Goal: Task Accomplishment & Management: Complete application form

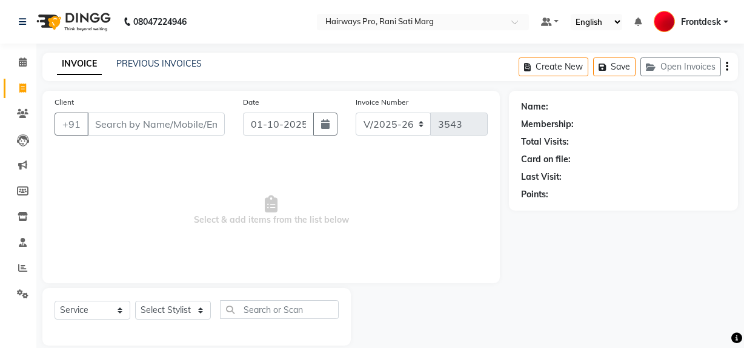
select select "787"
select select "service"
click at [20, 86] on icon at bounding box center [22, 88] width 7 height 9
select select "787"
select select "service"
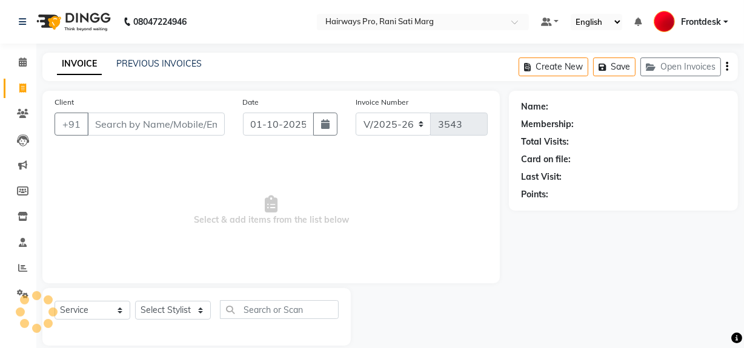
scroll to position [16, 0]
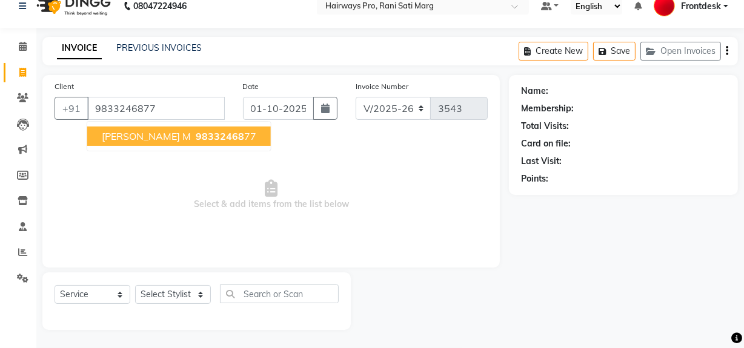
type input "9833246877"
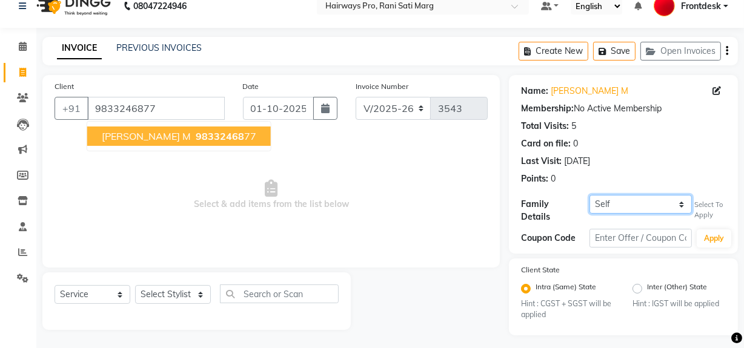
click at [660, 203] on select "Self VVIRAL PAREKH" at bounding box center [640, 204] width 102 height 19
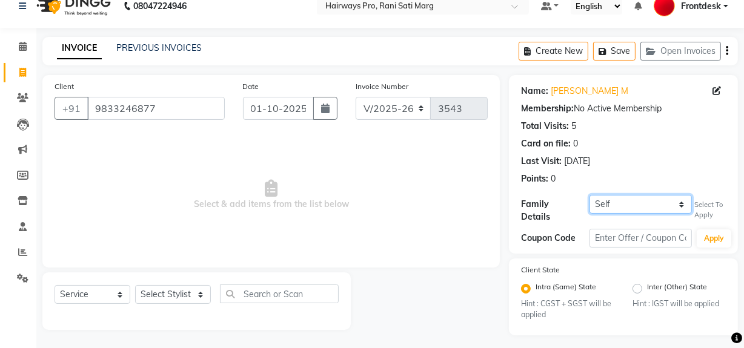
select select "1245535"
click at [589, 195] on select "Self VVIRAL PAREKH" at bounding box center [640, 204] width 102 height 19
select select "1: Object"
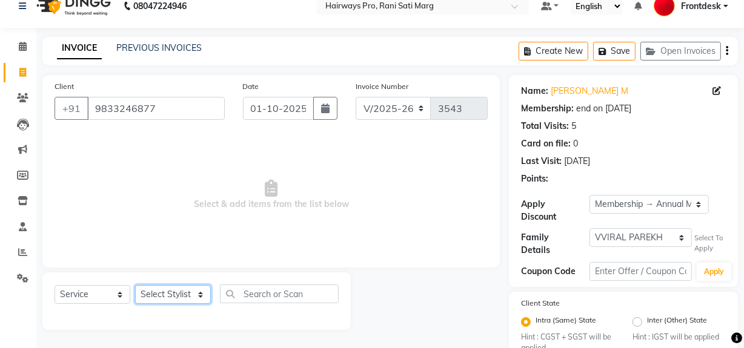
click at [196, 286] on select "Select Stylist ABID DANISH Faiz [PERSON_NAME] Frontdesk INTEZAR [PERSON_NAME] […" at bounding box center [173, 294] width 76 height 19
select select "13192"
click at [135, 285] on select "Select Stylist ABID DANISH Faiz [PERSON_NAME] Frontdesk INTEZAR [PERSON_NAME] […" at bounding box center [173, 294] width 76 height 19
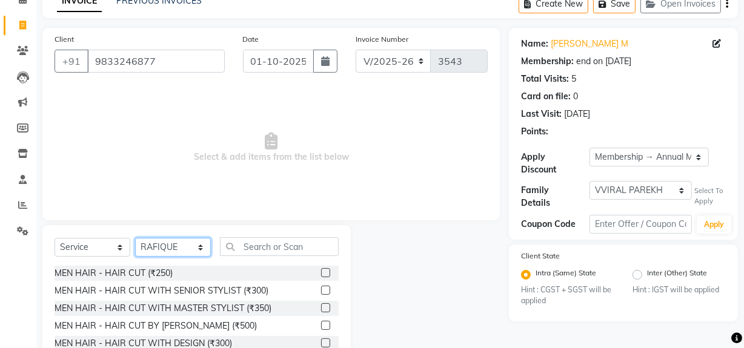
scroll to position [126, 0]
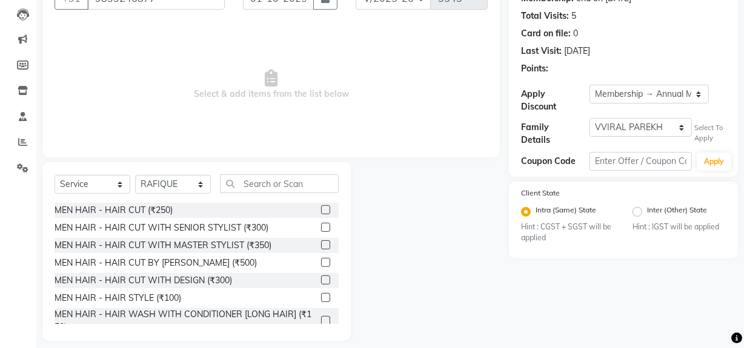
click at [321, 229] on label at bounding box center [325, 227] width 9 height 9
click at [321, 229] on input "checkbox" at bounding box center [325, 228] width 8 height 8
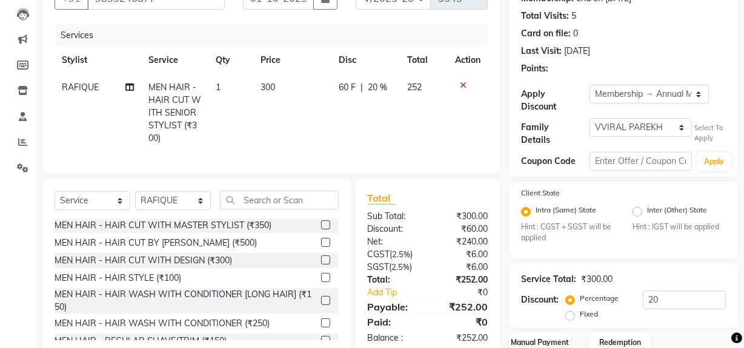
checkbox input "false"
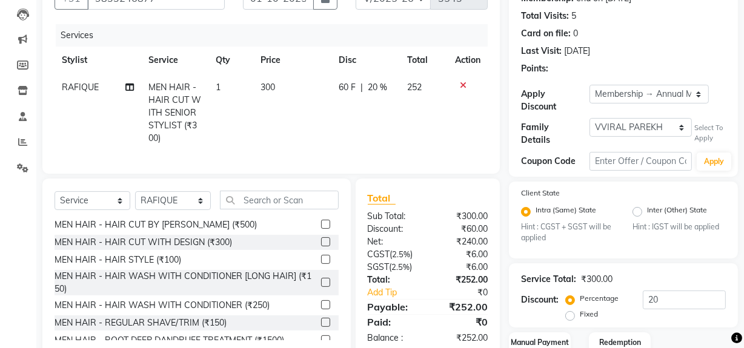
click at [321, 327] on label at bounding box center [325, 322] width 9 height 9
click at [321, 327] on input "checkbox" at bounding box center [325, 323] width 8 height 8
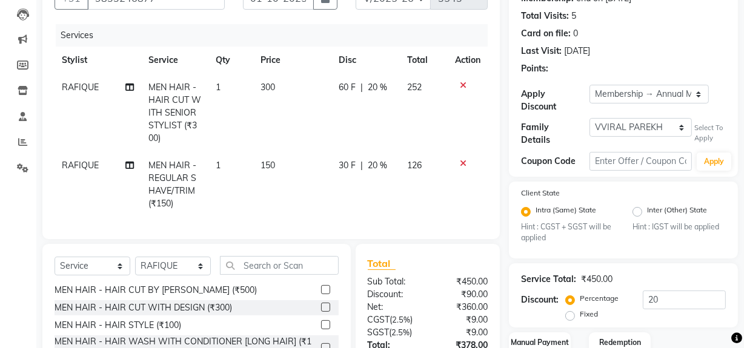
scroll to position [226, 0]
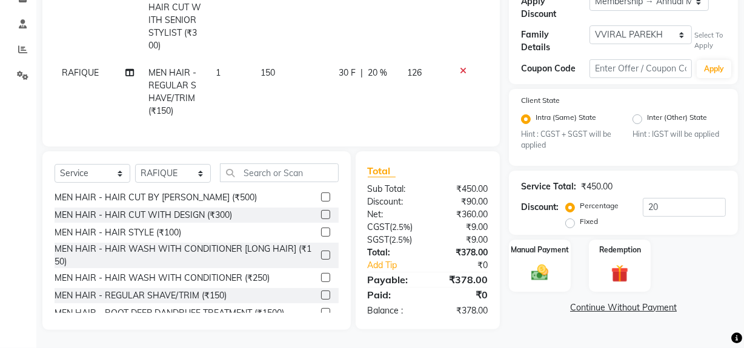
checkbox input "false"
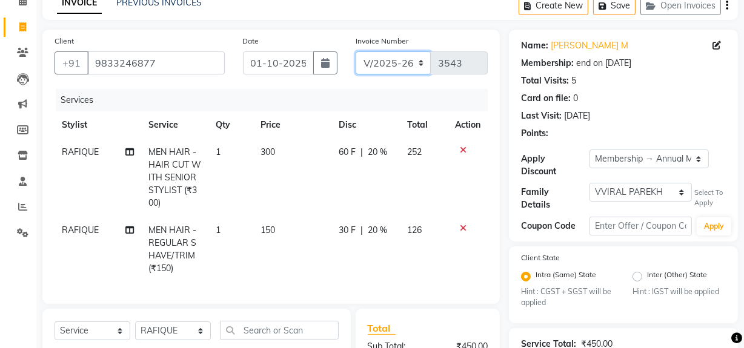
click at [397, 66] on select "INV/25-26 V/2025-26" at bounding box center [393, 62] width 76 height 23
select select "6960"
click at [355, 51] on select "INV/25-26 V/2025-26" at bounding box center [393, 62] width 76 height 23
type input "4988"
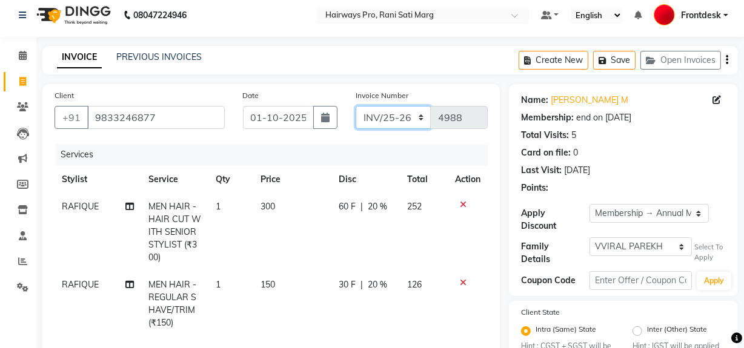
scroll to position [6, 0]
click at [461, 284] on icon at bounding box center [463, 283] width 7 height 8
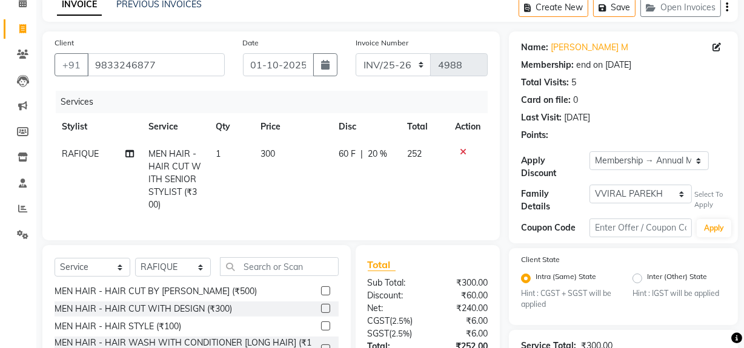
scroll to position [37, 0]
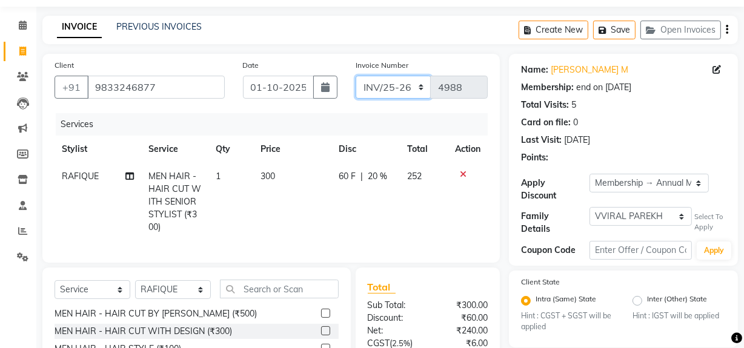
click at [413, 85] on select "INV/25-26 V/2025-26" at bounding box center [393, 87] width 76 height 23
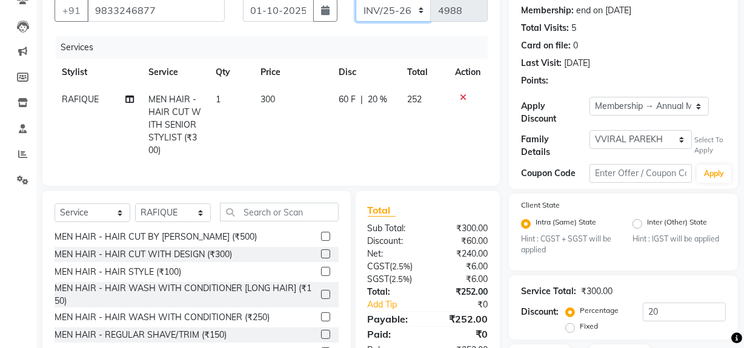
scroll to position [202, 0]
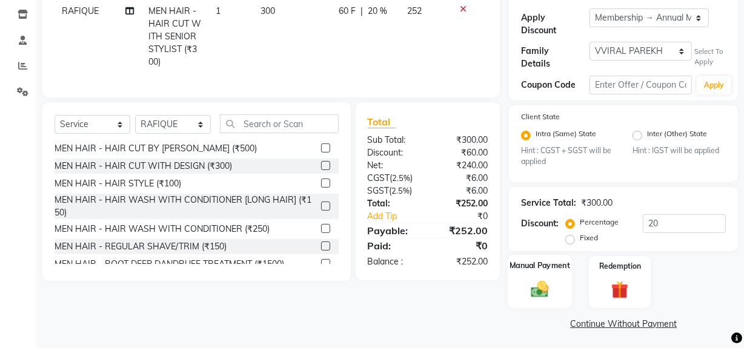
click at [537, 293] on img at bounding box center [539, 289] width 29 height 21
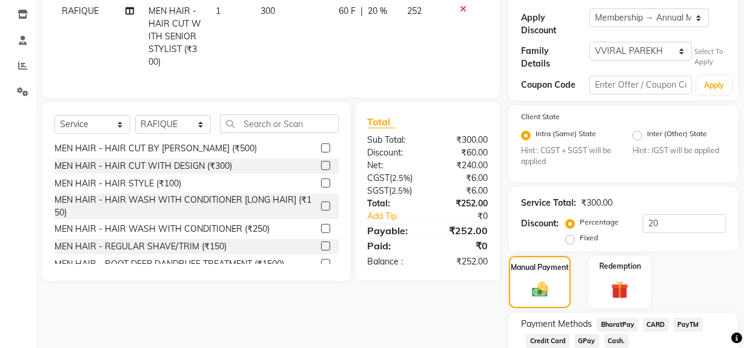
click at [609, 340] on span "Cash." at bounding box center [616, 341] width 25 height 14
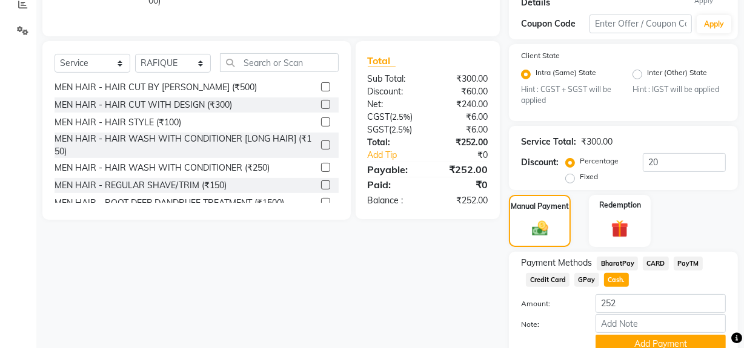
scroll to position [314, 0]
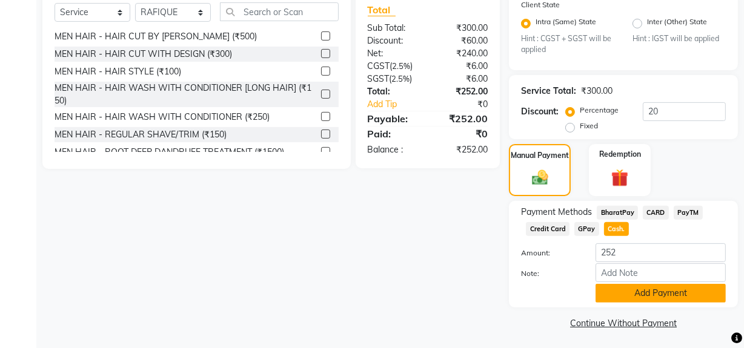
click at [647, 293] on button "Add Payment" at bounding box center [660, 293] width 130 height 19
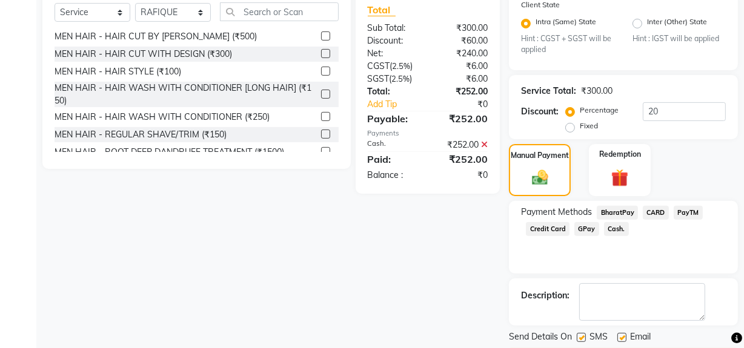
click at [581, 335] on label at bounding box center [580, 337] width 9 height 9
click at [581, 335] on input "checkbox" at bounding box center [580, 338] width 8 height 8
checkbox input "false"
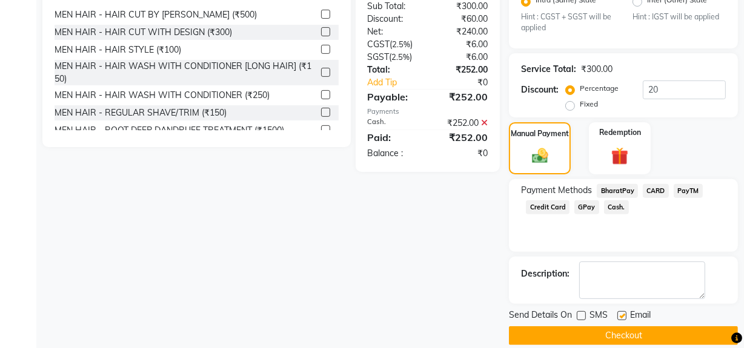
scroll to position [348, 0]
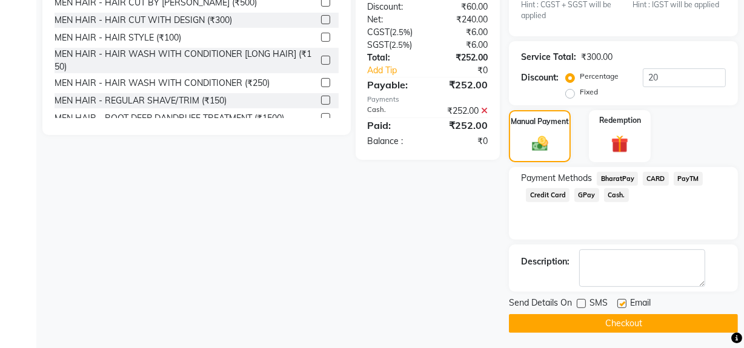
click at [596, 321] on button "Checkout" at bounding box center [623, 323] width 229 height 19
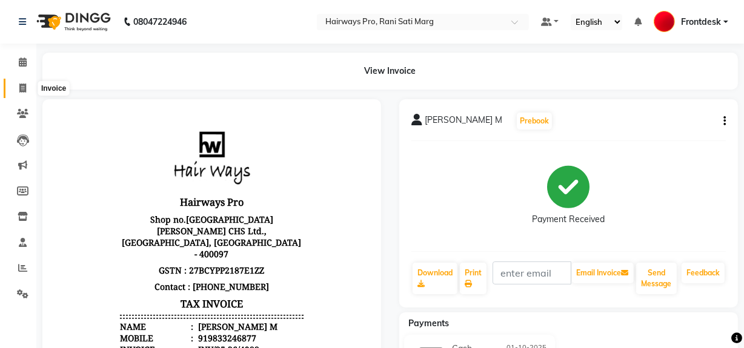
click at [22, 85] on icon at bounding box center [22, 88] width 7 height 9
select select "787"
select select "service"
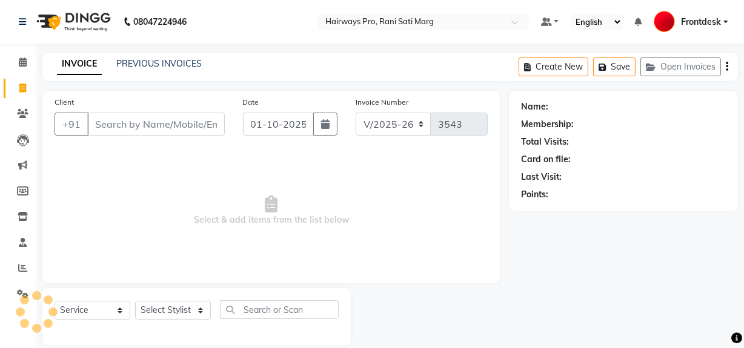
scroll to position [16, 0]
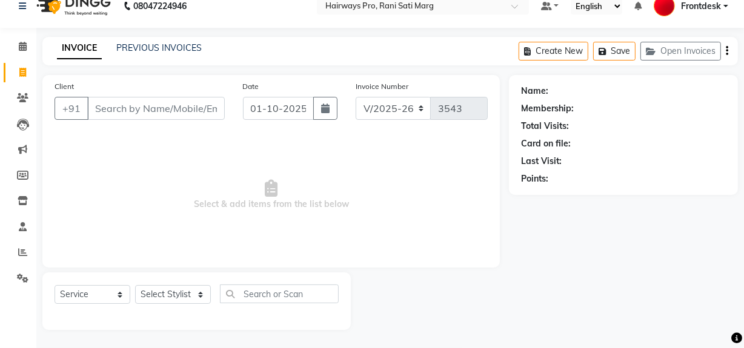
click at [165, 110] on input "Client" at bounding box center [155, 108] width 137 height 23
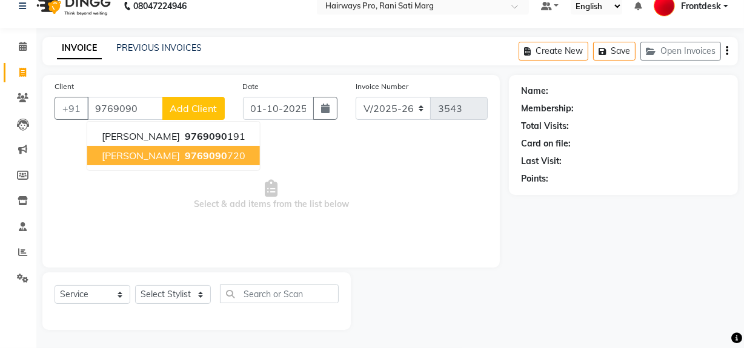
click at [185, 156] on span "9769090" at bounding box center [206, 156] width 42 height 12
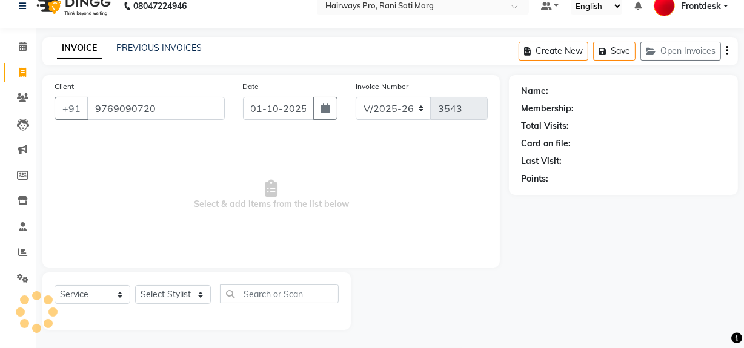
type input "9769090720"
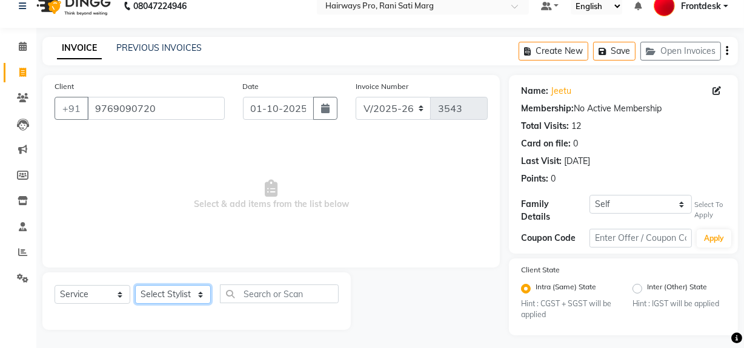
click at [151, 291] on select "Select Stylist ABID DANISH Faiz [PERSON_NAME] Frontdesk INTEZAR [PERSON_NAME] […" at bounding box center [173, 294] width 76 height 19
select select "13190"
click at [135, 285] on select "Select Stylist ABID DANISH Faiz [PERSON_NAME] Frontdesk INTEZAR [PERSON_NAME] […" at bounding box center [173, 294] width 76 height 19
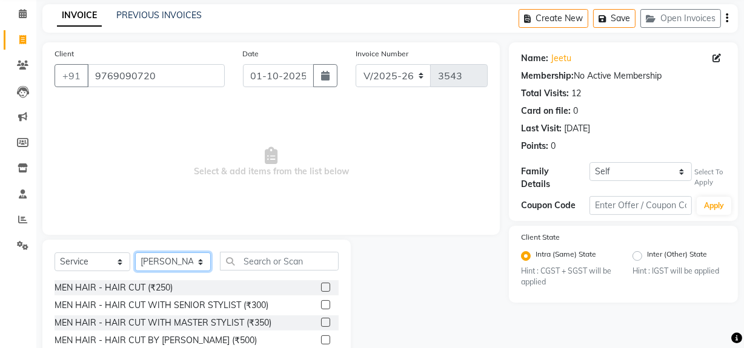
scroll to position [126, 0]
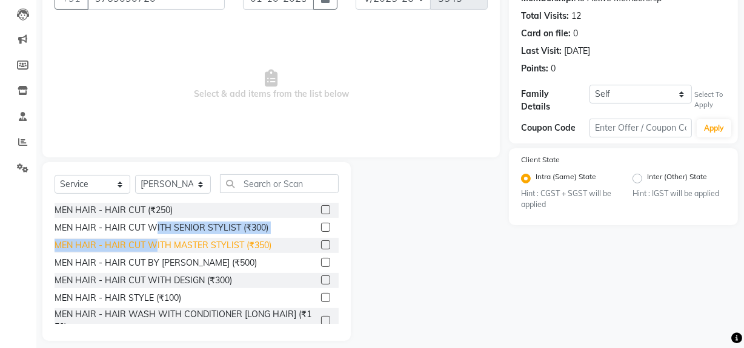
drag, startPoint x: 154, startPoint y: 233, endPoint x: 154, endPoint y: 243, distance: 9.7
click at [154, 243] on div "MEN HAIR - HAIR CUT (₹250) MEN HAIR - HAIR CUT WITH SENIOR STYLIST (₹300) MEN H…" at bounding box center [196, 263] width 284 height 121
click at [154, 243] on div "MEN HAIR - HAIR CUT WITH MASTER STYLIST (₹350)" at bounding box center [162, 245] width 217 height 13
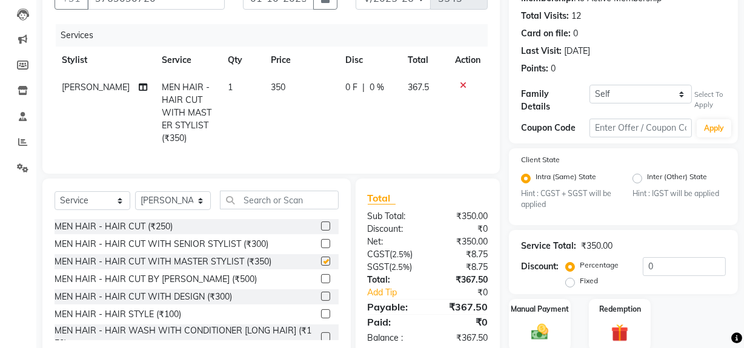
checkbox input "false"
click at [626, 90] on select "Self [PERSON_NAME] {1061}" at bounding box center [640, 94] width 102 height 19
select select "1245461"
click at [589, 85] on select "Self [PERSON_NAME] {1061}" at bounding box center [640, 94] width 102 height 19
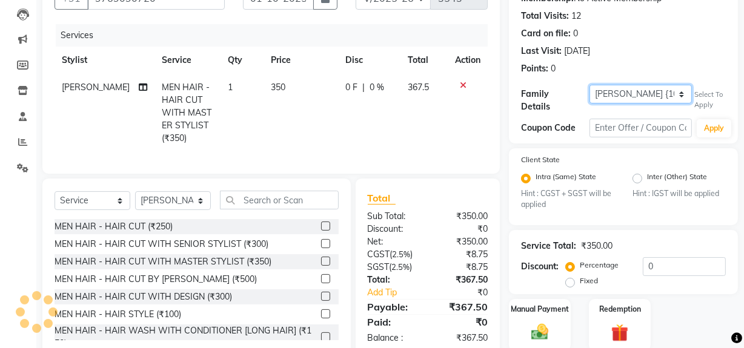
select select "1: Object"
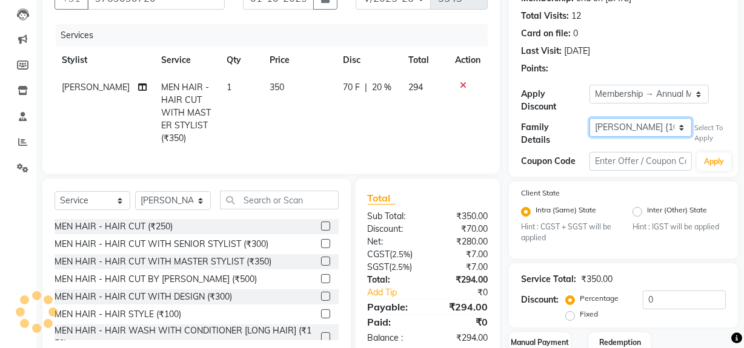
type input "20"
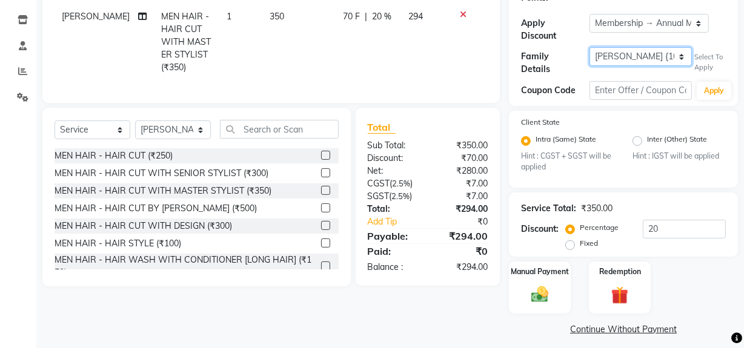
scroll to position [202, 0]
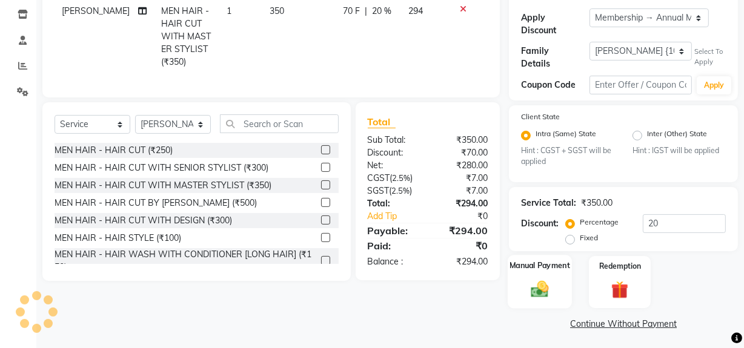
click at [544, 297] on img at bounding box center [539, 289] width 29 height 21
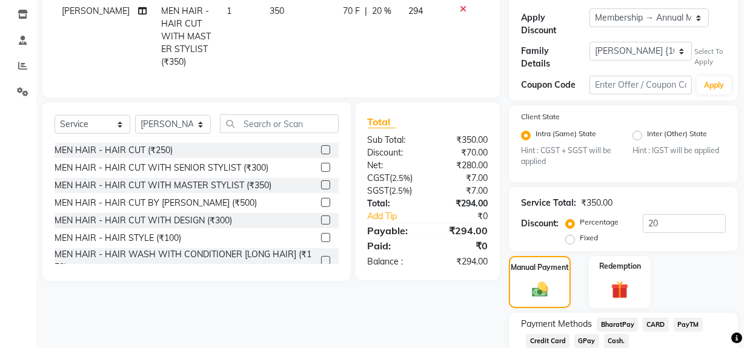
click at [613, 337] on span "Cash." at bounding box center [616, 341] width 25 height 14
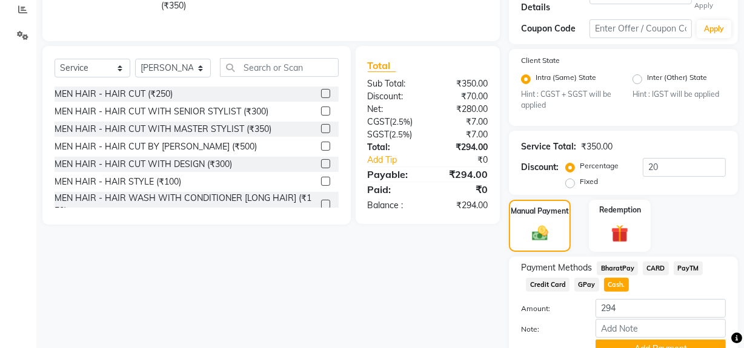
scroll to position [312, 0]
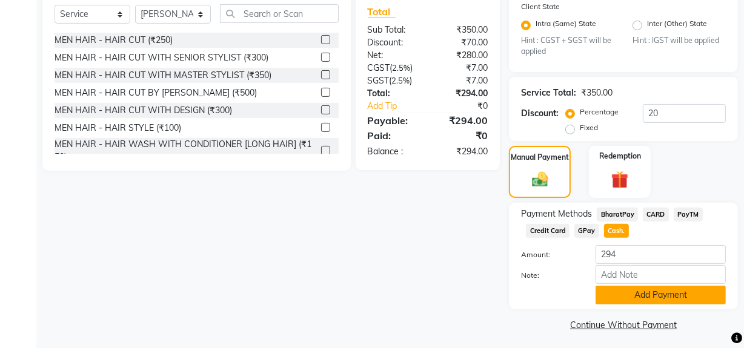
click at [619, 298] on button "Add Payment" at bounding box center [660, 295] width 130 height 19
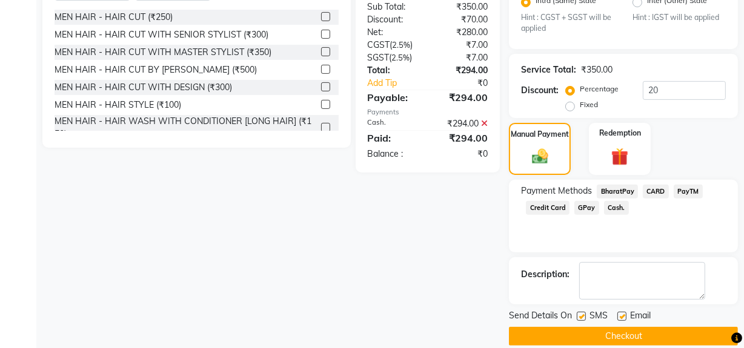
scroll to position [348, 0]
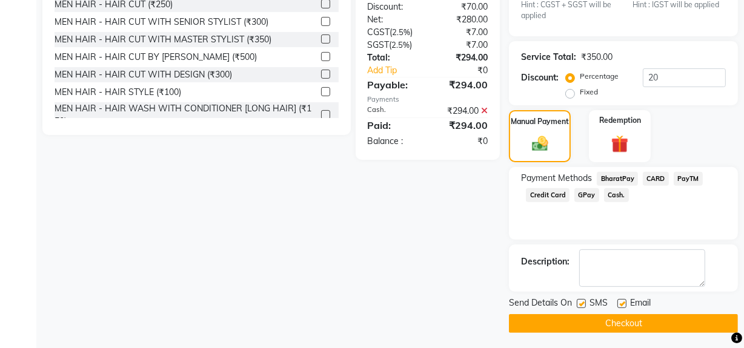
click at [579, 303] on label at bounding box center [580, 303] width 9 height 9
click at [579, 303] on input "checkbox" at bounding box center [580, 304] width 8 height 8
checkbox input "false"
click at [591, 321] on button "Checkout" at bounding box center [623, 323] width 229 height 19
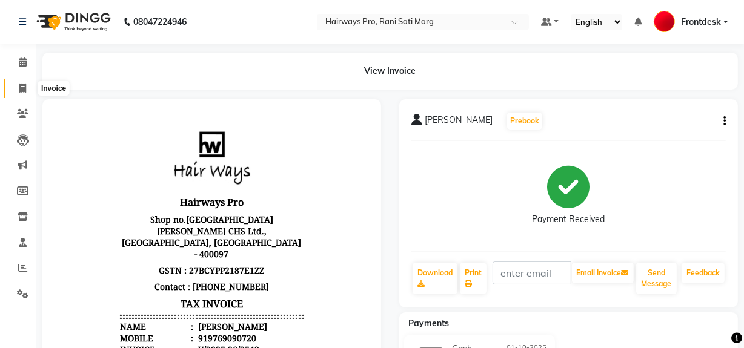
click at [21, 84] on icon at bounding box center [22, 88] width 7 height 9
select select "787"
select select "service"
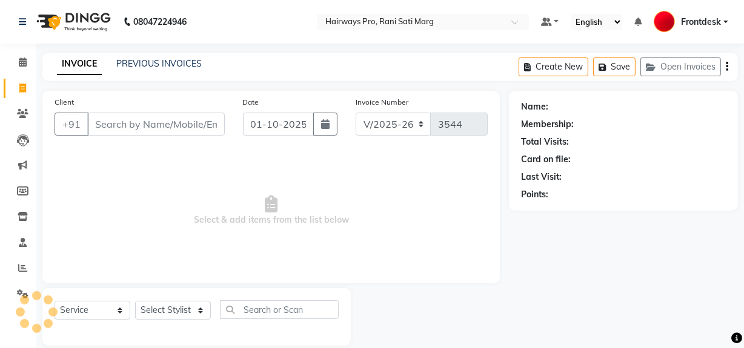
scroll to position [16, 0]
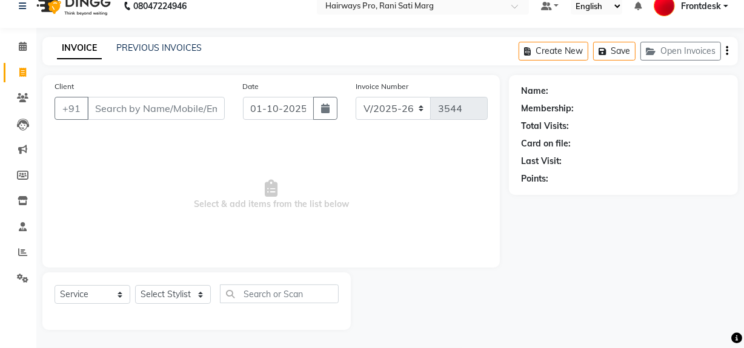
click at [127, 110] on input "Client" at bounding box center [155, 108] width 137 height 23
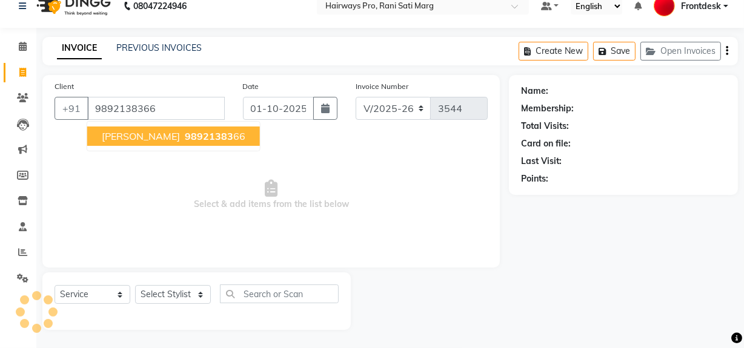
type input "9892138366"
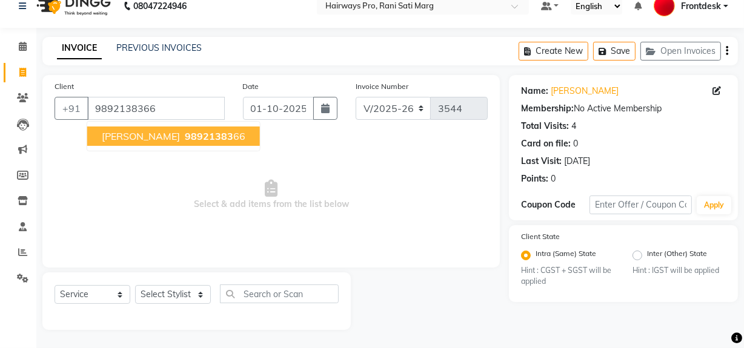
click at [125, 133] on span "[PERSON_NAME]" at bounding box center [141, 136] width 78 height 12
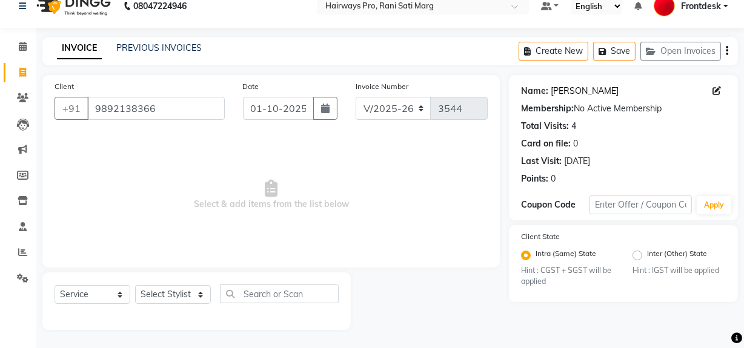
click at [562, 85] on link "[PERSON_NAME]" at bounding box center [584, 91] width 68 height 13
click at [15, 71] on span at bounding box center [22, 73] width 21 height 14
select select "service"
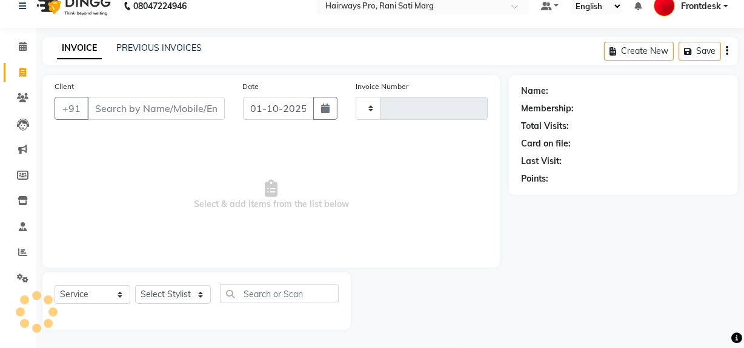
type input "3545"
select select "787"
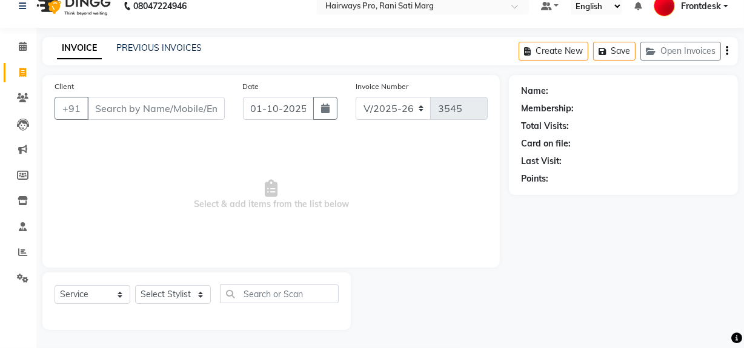
click at [211, 173] on span "Select & add items from the list below" at bounding box center [270, 194] width 433 height 121
click at [190, 292] on select "Select Stylist ABID DANISH Faiz [PERSON_NAME] Frontdesk INTEZAR [PERSON_NAME] […" at bounding box center [173, 294] width 76 height 19
select select "13192"
click at [135, 285] on select "Select Stylist ABID DANISH Faiz [PERSON_NAME] Frontdesk INTEZAR [PERSON_NAME] […" at bounding box center [173, 294] width 76 height 19
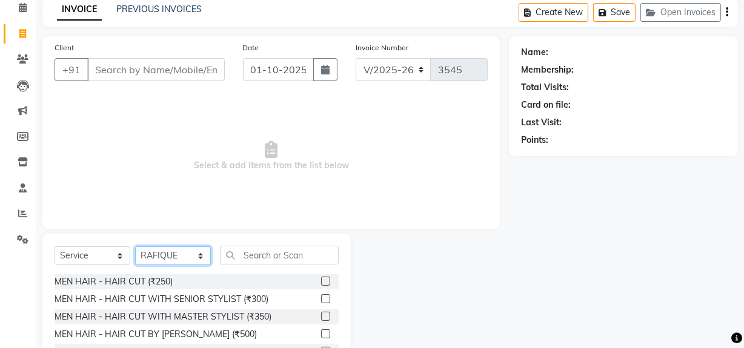
scroll to position [137, 0]
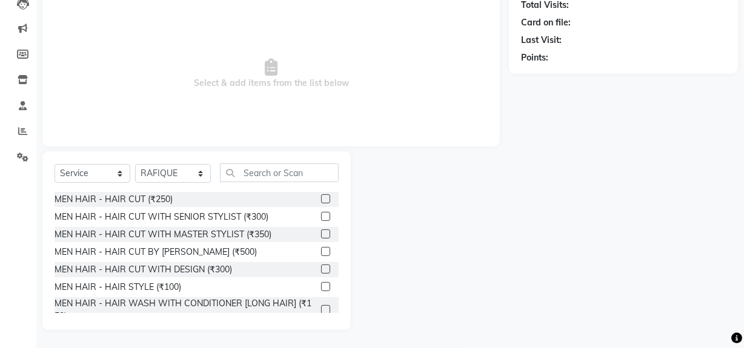
click at [321, 214] on label at bounding box center [325, 216] width 9 height 9
click at [321, 214] on input "checkbox" at bounding box center [325, 217] width 8 height 8
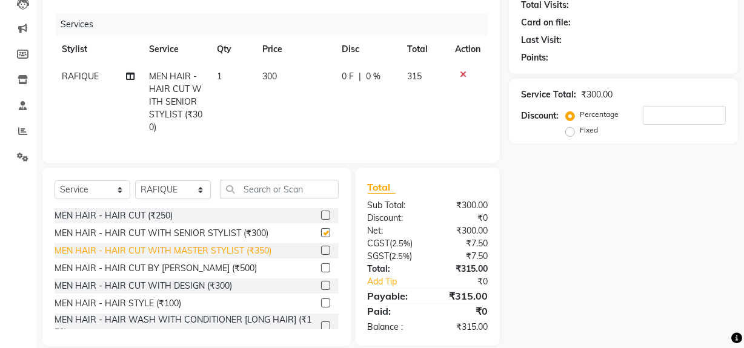
checkbox input "false"
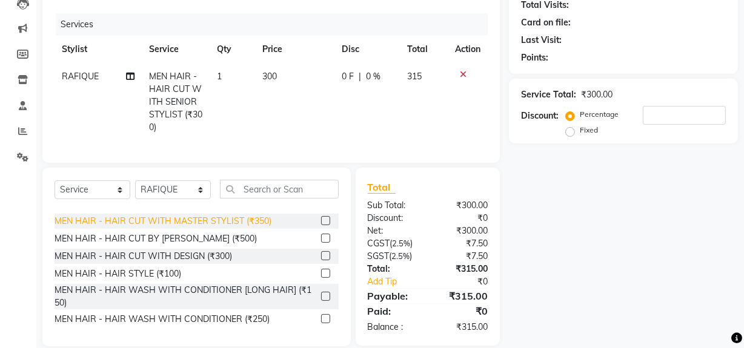
scroll to position [54, 0]
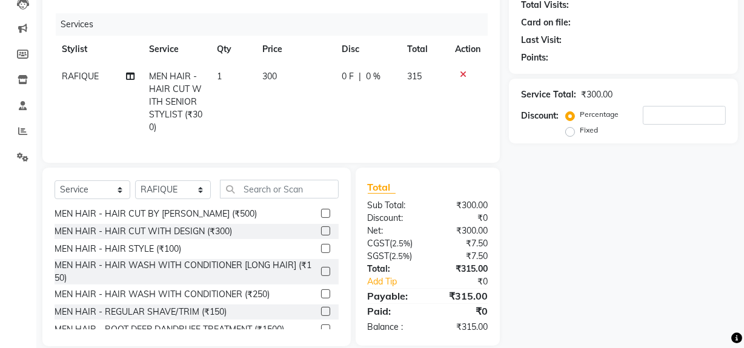
click at [321, 316] on label at bounding box center [325, 311] width 9 height 9
click at [321, 316] on input "checkbox" at bounding box center [325, 312] width 8 height 8
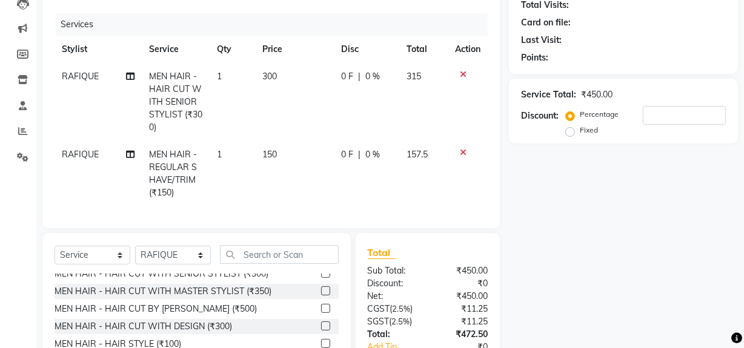
scroll to position [0, 0]
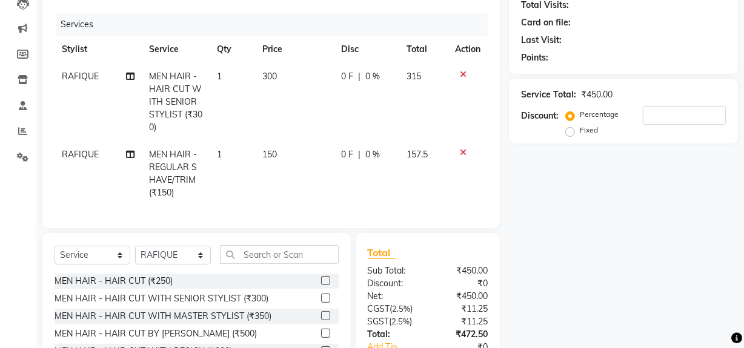
checkbox input "false"
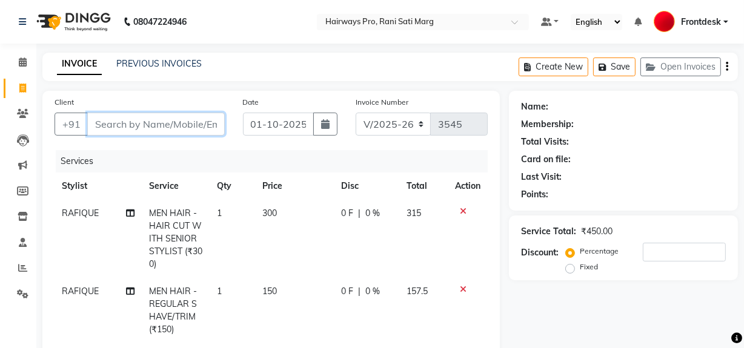
click at [205, 131] on input "Client" at bounding box center [155, 124] width 137 height 23
type input "8"
type input "0"
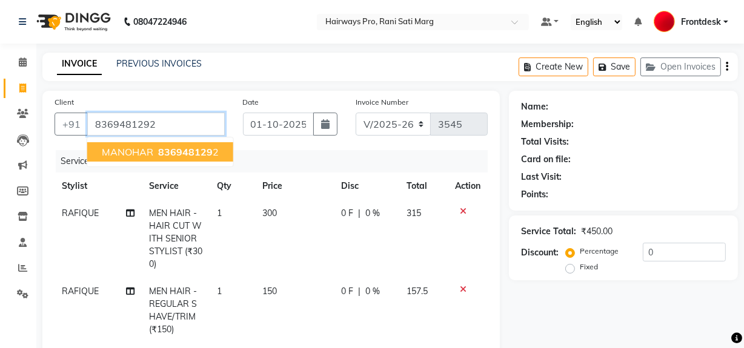
type input "8369481292"
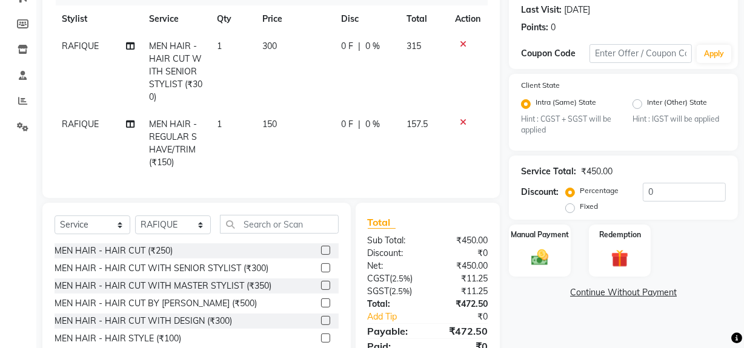
scroll to position [54, 0]
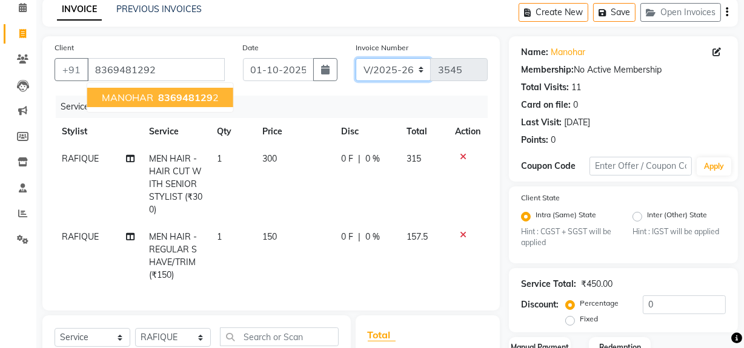
click at [410, 65] on select "INV/25-26 V/2025-26" at bounding box center [393, 69] width 76 height 23
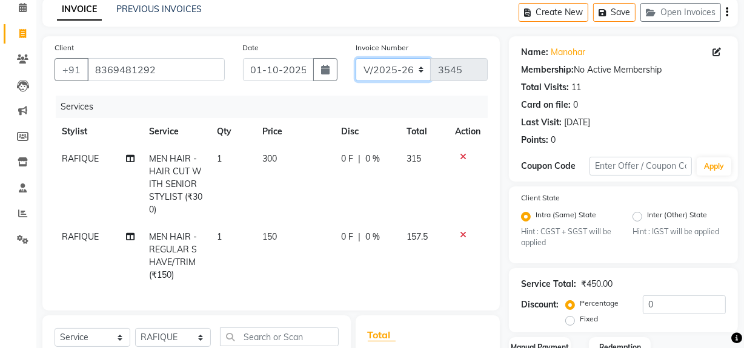
select select "6960"
click at [355, 58] on select "INV/25-26 V/2025-26" at bounding box center [393, 69] width 76 height 23
type input "4990"
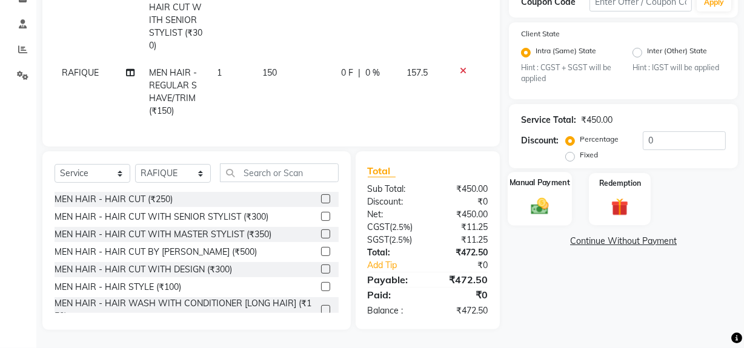
click at [532, 206] on img at bounding box center [539, 206] width 29 height 21
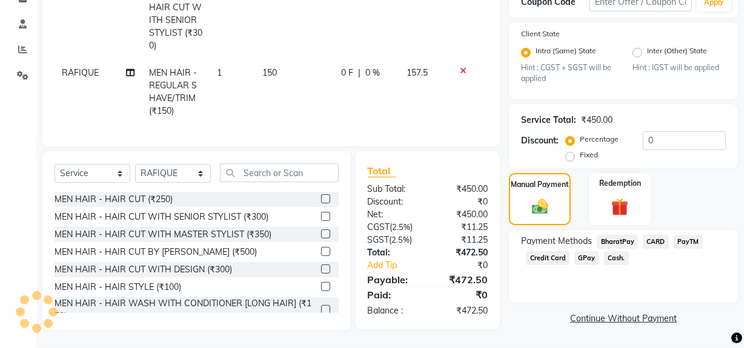
click at [617, 251] on span "Cash." at bounding box center [616, 258] width 25 height 14
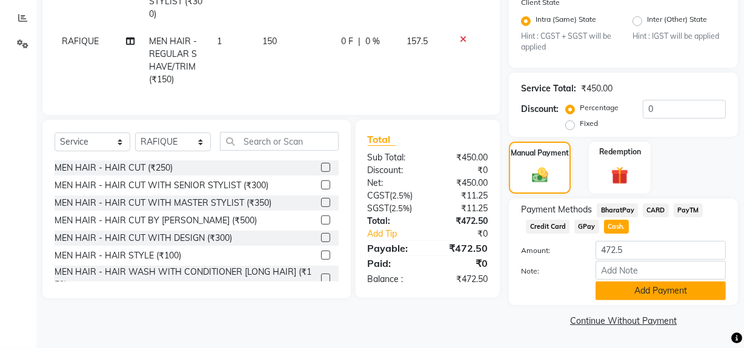
click at [618, 294] on button "Add Payment" at bounding box center [660, 291] width 130 height 19
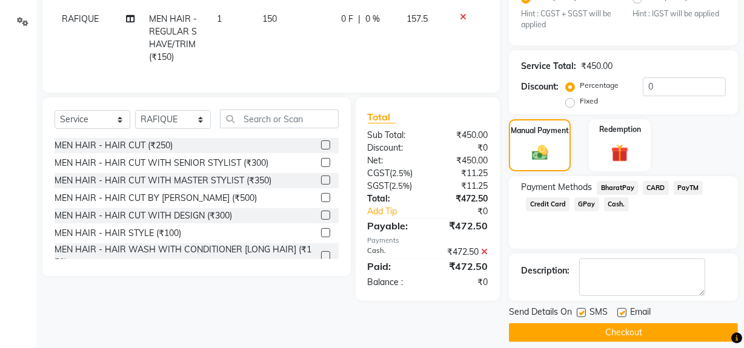
scroll to position [285, 0]
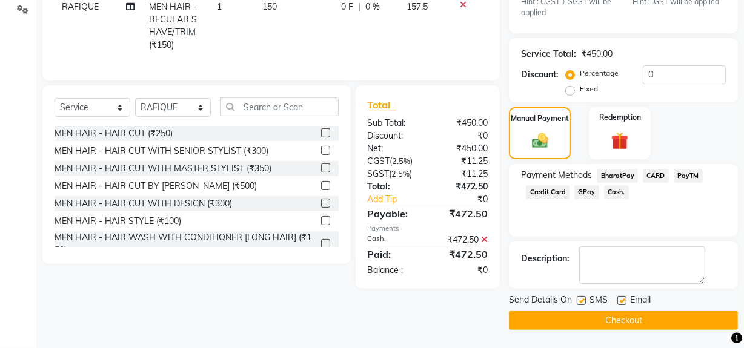
click at [584, 300] on label at bounding box center [580, 300] width 9 height 9
click at [584, 300] on input "checkbox" at bounding box center [580, 301] width 8 height 8
checkbox input "false"
click at [585, 326] on button "Checkout" at bounding box center [623, 320] width 229 height 19
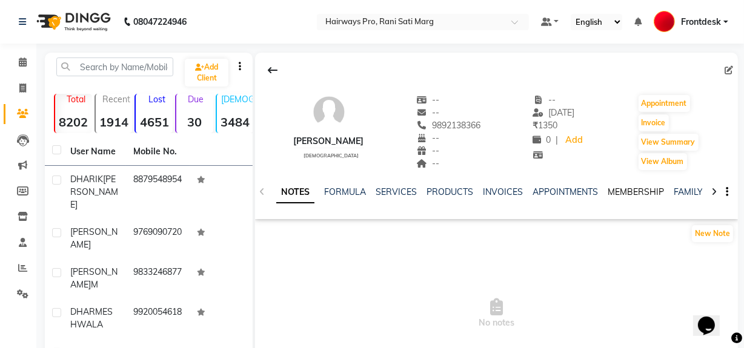
click at [642, 191] on link "MEMBERSHIP" at bounding box center [635, 191] width 56 height 11
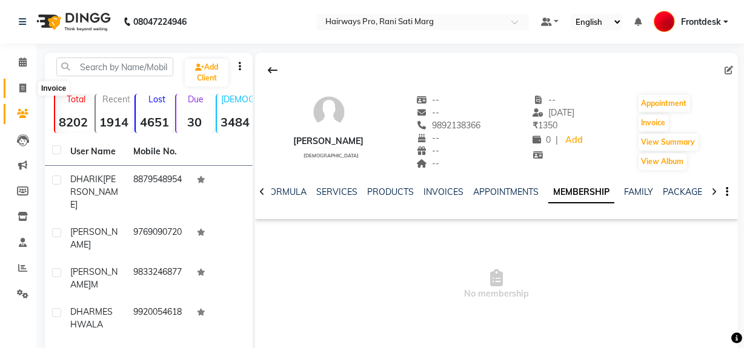
click at [20, 88] on icon at bounding box center [22, 88] width 7 height 9
select select "service"
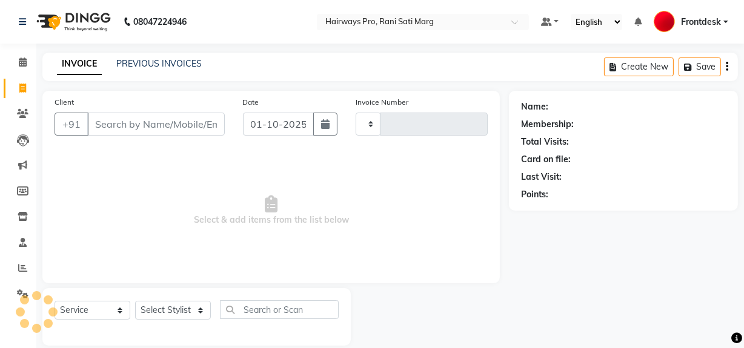
scroll to position [16, 0]
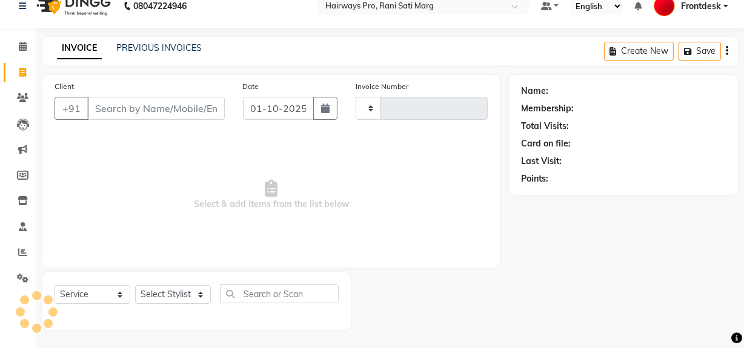
type input "3544"
select select "787"
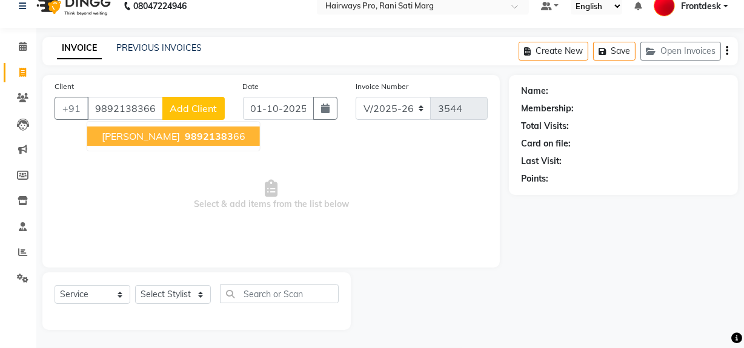
type input "9892138366"
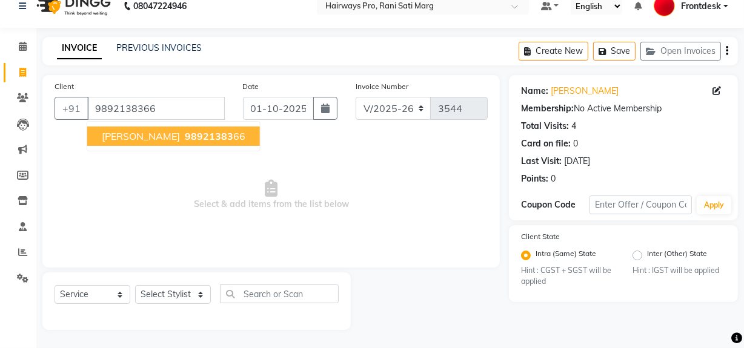
click at [196, 135] on span "98921383" at bounding box center [209, 136] width 48 height 12
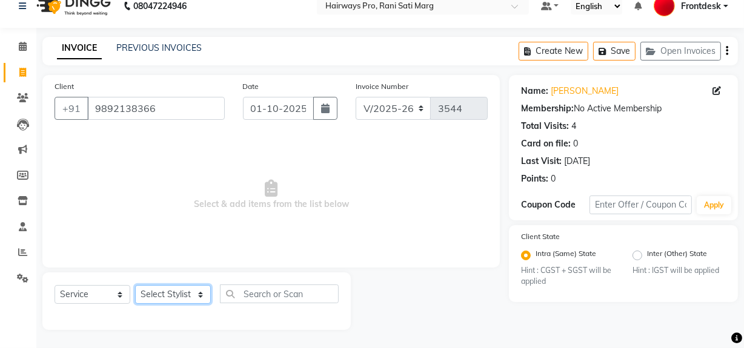
click at [188, 300] on select "Select Stylist ABID DANISH Faiz [PERSON_NAME] Frontdesk INTEZAR [PERSON_NAME] […" at bounding box center [173, 294] width 76 height 19
select select "45602"
click at [135, 285] on select "Select Stylist ABID DANISH Faiz [PERSON_NAME] Frontdesk INTEZAR [PERSON_NAME] […" at bounding box center [173, 294] width 76 height 19
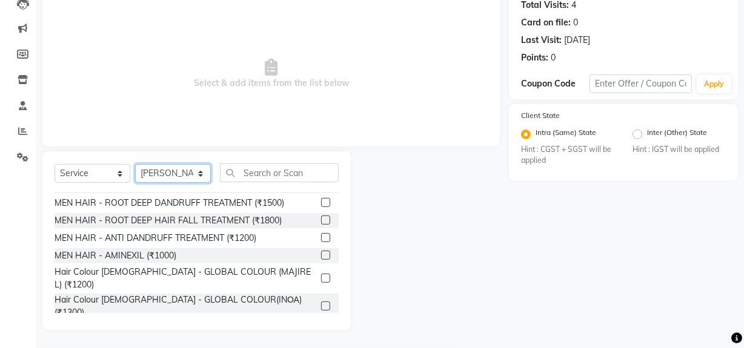
scroll to position [0, 0]
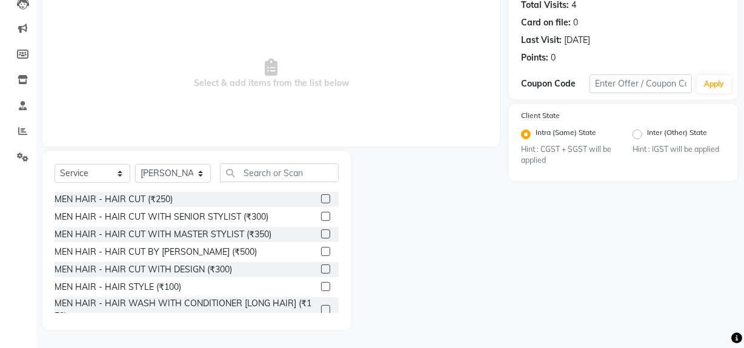
click at [321, 197] on label at bounding box center [325, 198] width 9 height 9
click at [321, 197] on input "checkbox" at bounding box center [325, 200] width 8 height 8
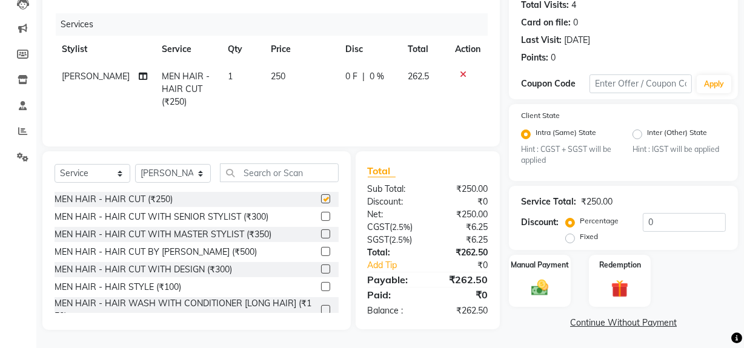
checkbox input "false"
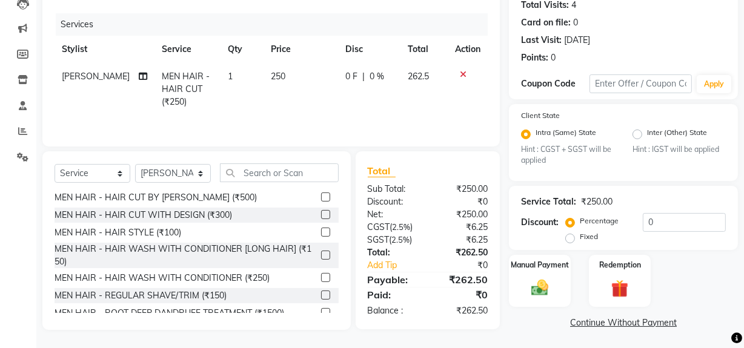
scroll to position [110, 0]
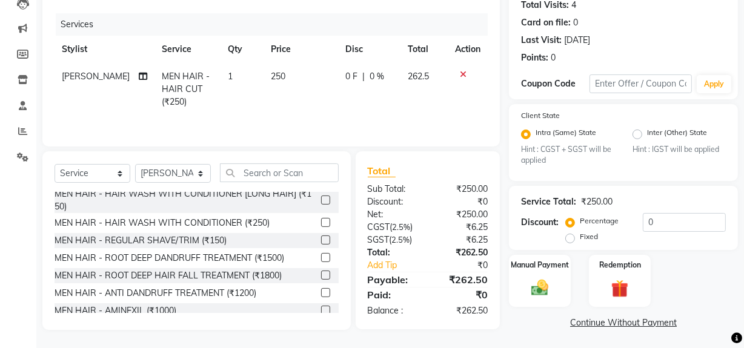
click at [321, 240] on label at bounding box center [325, 240] width 9 height 9
click at [321, 240] on input "checkbox" at bounding box center [325, 241] width 8 height 8
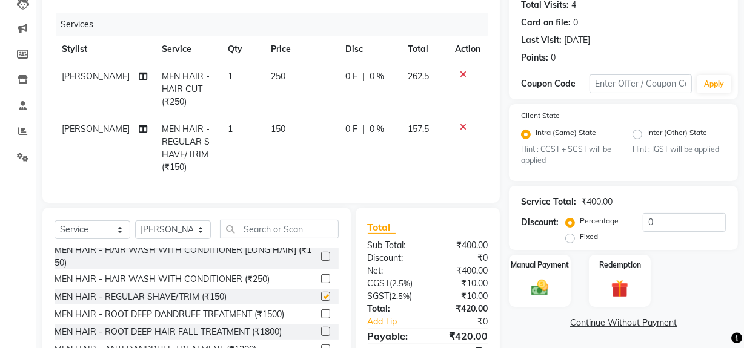
checkbox input "false"
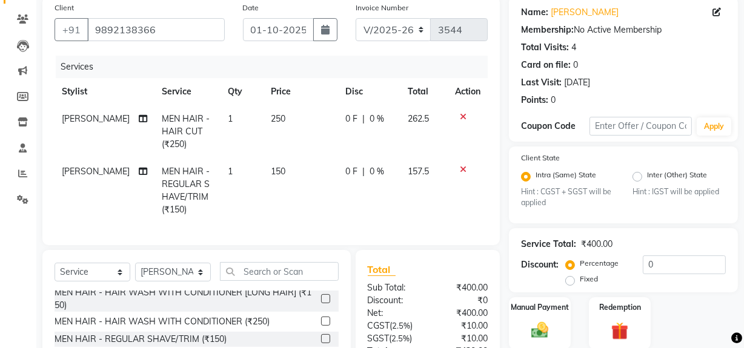
scroll to position [0, 0]
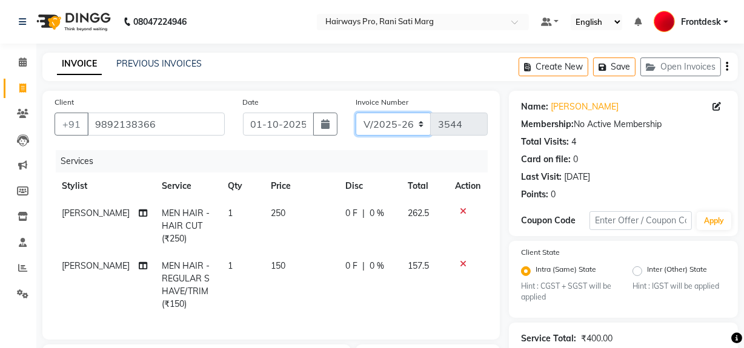
click at [399, 121] on select "INV/25-26 V/2025-26" at bounding box center [393, 124] width 76 height 23
select select "6960"
click at [355, 113] on select "INV/25-26 V/2025-26" at bounding box center [393, 124] width 76 height 23
type input "4989"
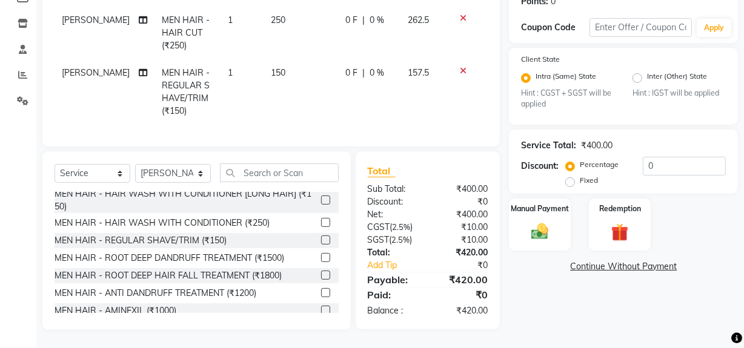
scroll to position [201, 0]
click at [547, 222] on img at bounding box center [539, 232] width 29 height 21
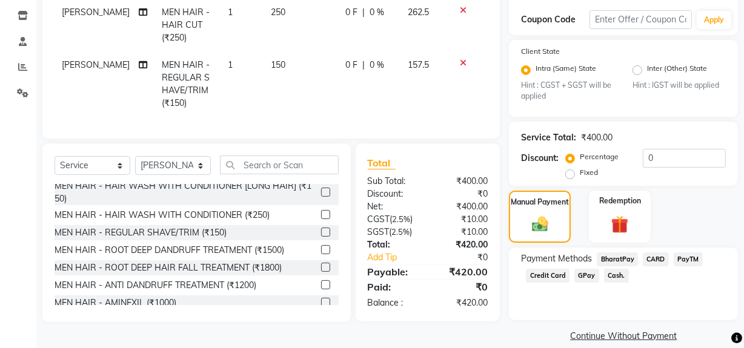
click at [615, 271] on span "Cash." at bounding box center [616, 276] width 25 height 14
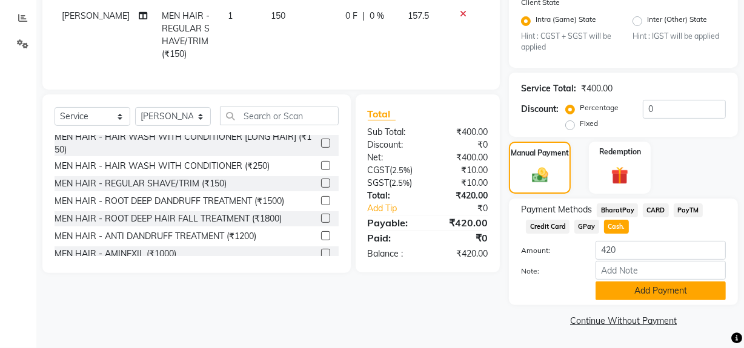
click at [630, 290] on button "Add Payment" at bounding box center [660, 291] width 130 height 19
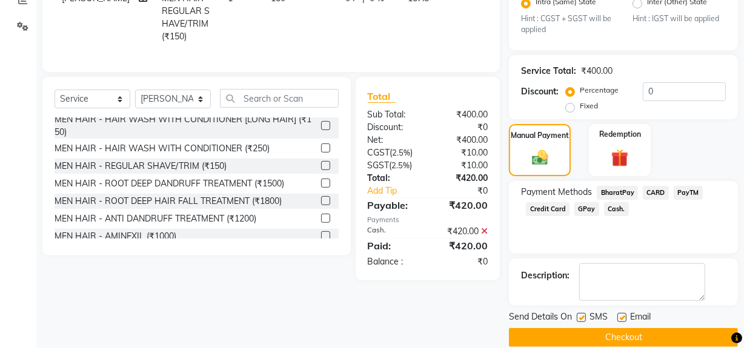
scroll to position [285, 0]
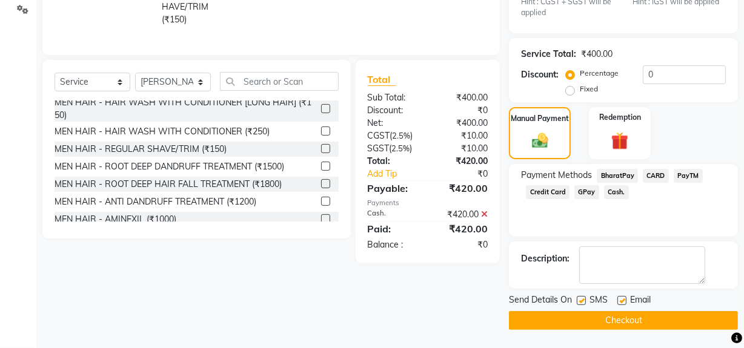
click at [576, 299] on label at bounding box center [580, 300] width 9 height 9
click at [576, 299] on input "checkbox" at bounding box center [580, 301] width 8 height 8
checkbox input "false"
click at [581, 320] on button "Checkout" at bounding box center [623, 320] width 229 height 19
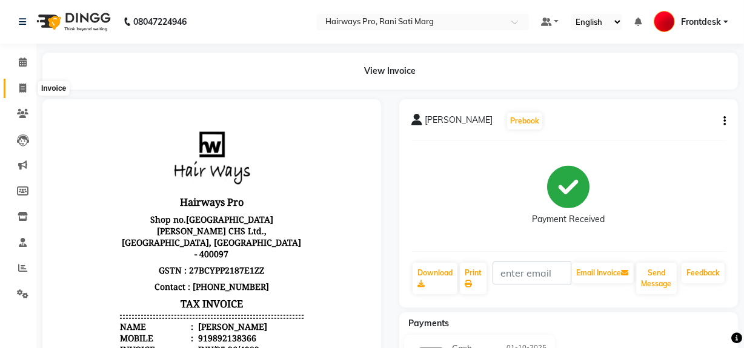
click at [25, 87] on icon at bounding box center [22, 88] width 7 height 9
select select "service"
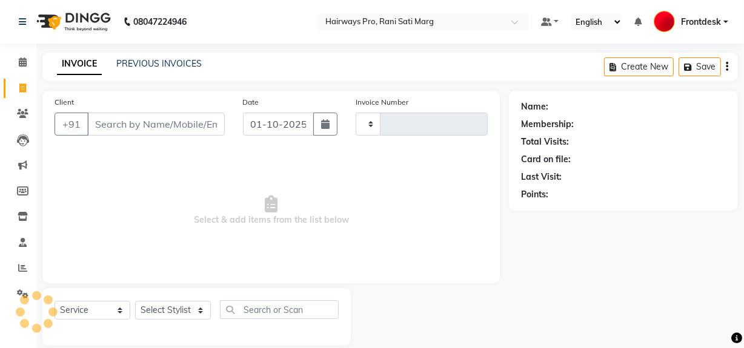
scroll to position [16, 0]
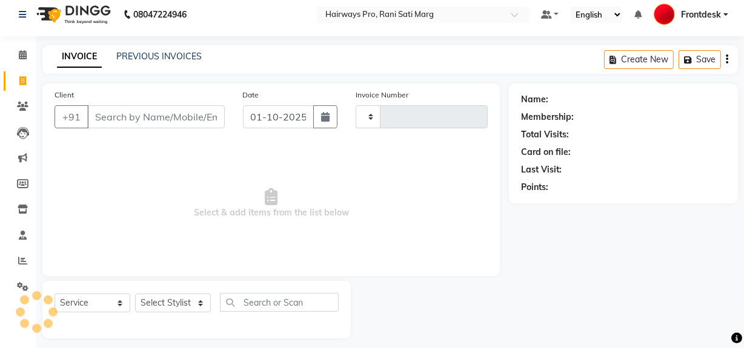
type input "3544"
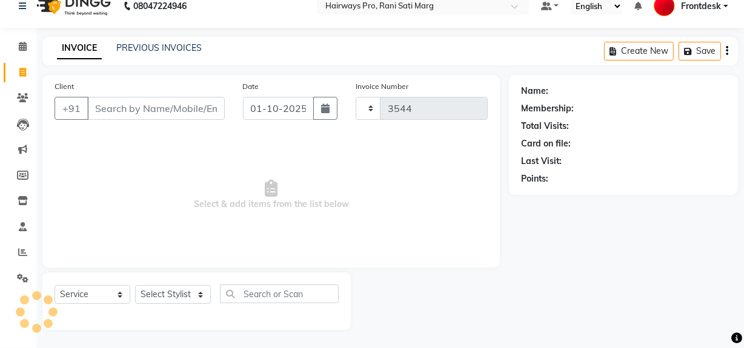
select select "787"
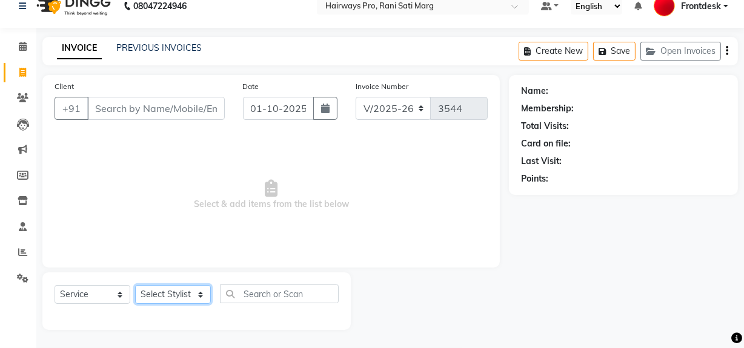
click at [191, 294] on select "Select Stylist ABID DANISH Faiz [PERSON_NAME] Frontdesk INTEZAR [PERSON_NAME] […" at bounding box center [173, 294] width 76 height 19
click at [249, 267] on div "Client +91 Date 01-10-2025 Invoice Number INV/25-26 V/2025-26 3544 Select & add…" at bounding box center [270, 171] width 457 height 193
click at [205, 287] on select "Select Stylist ABID DANISH Faiz [PERSON_NAME] Frontdesk INTEZAR [PERSON_NAME] […" at bounding box center [173, 294] width 76 height 19
select select "26153"
click at [135, 285] on select "Select Stylist ABID DANISH Faiz [PERSON_NAME] Frontdesk INTEZAR [PERSON_NAME] […" at bounding box center [173, 294] width 76 height 19
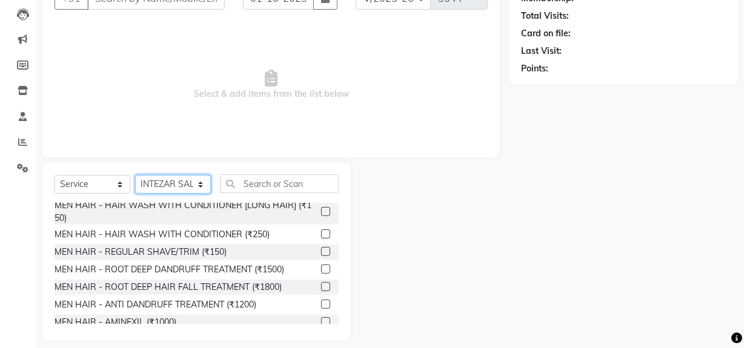
scroll to position [110, 0]
click at [321, 249] on label at bounding box center [325, 250] width 9 height 9
click at [321, 249] on input "checkbox" at bounding box center [325, 252] width 8 height 8
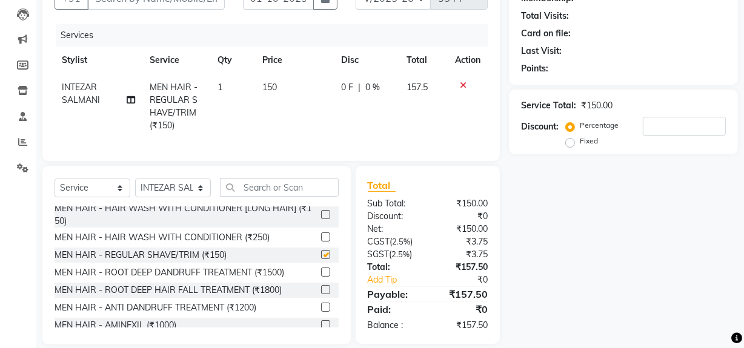
scroll to position [21, 0]
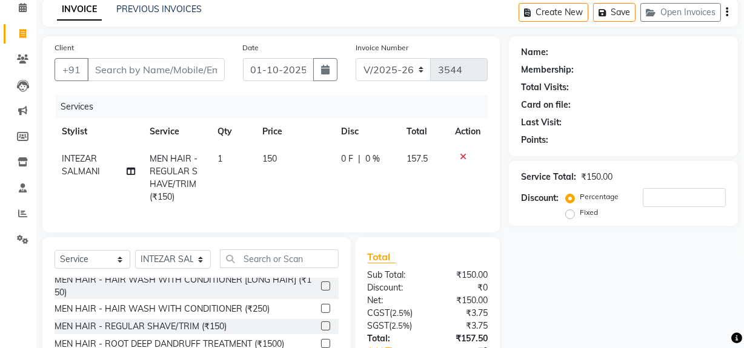
checkbox input "false"
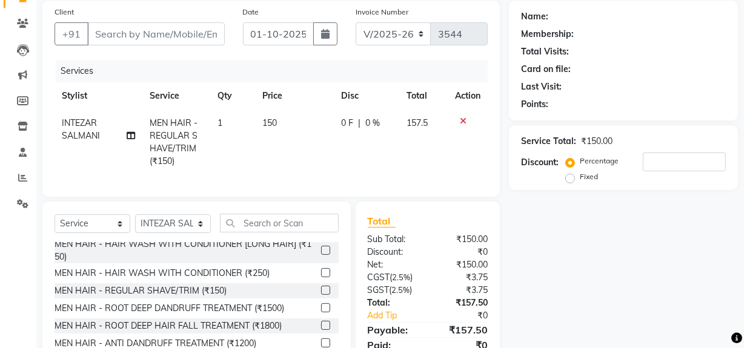
scroll to position [0, 0]
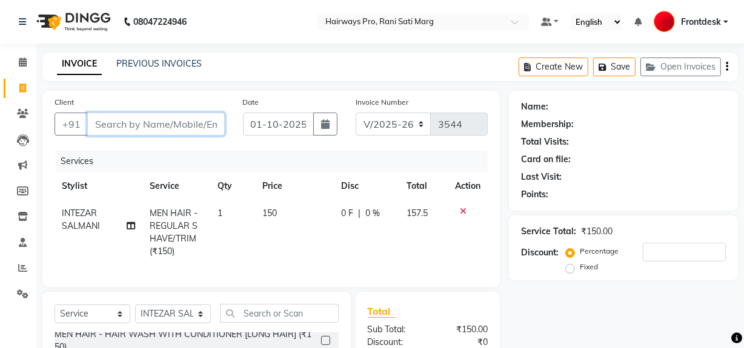
click at [165, 124] on input "Client" at bounding box center [155, 124] width 137 height 23
click at [205, 125] on input "Client" at bounding box center [155, 124] width 137 height 23
type input "7"
type input "0"
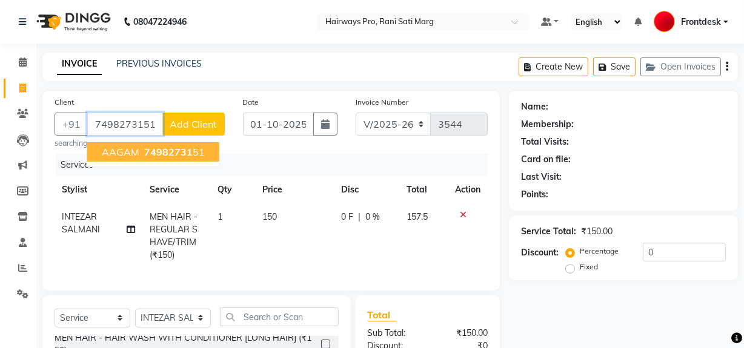
type input "7498273151"
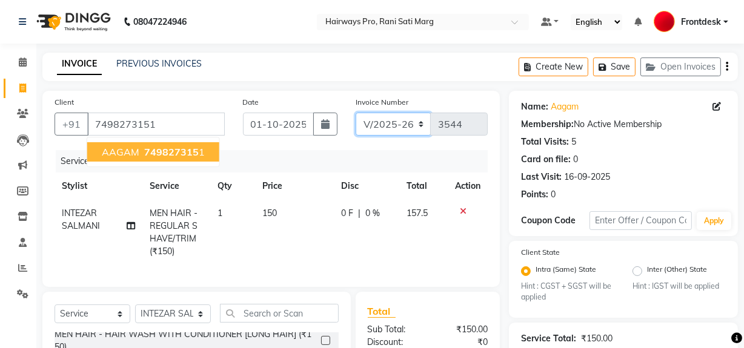
click at [416, 125] on select "INV/25-26 V/2025-26" at bounding box center [393, 124] width 76 height 23
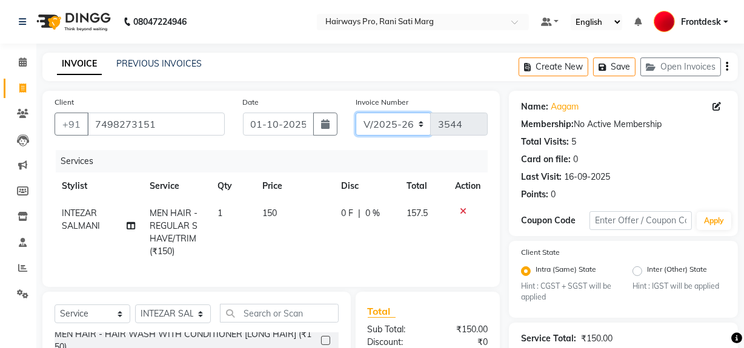
select select "6960"
click at [355, 113] on select "INV/25-26 V/2025-26" at bounding box center [393, 124] width 76 height 23
type input "4990"
click at [414, 113] on select "INV/25-26 V/2025-26" at bounding box center [393, 124] width 76 height 23
select select "787"
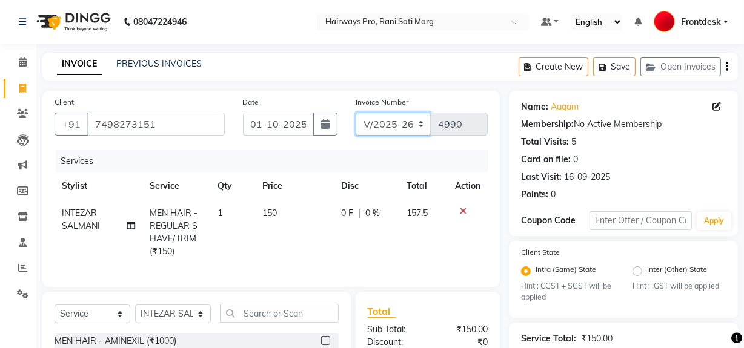
click at [355, 113] on select "INV/25-26 V/2025-26" at bounding box center [393, 124] width 76 height 23
type input "3544"
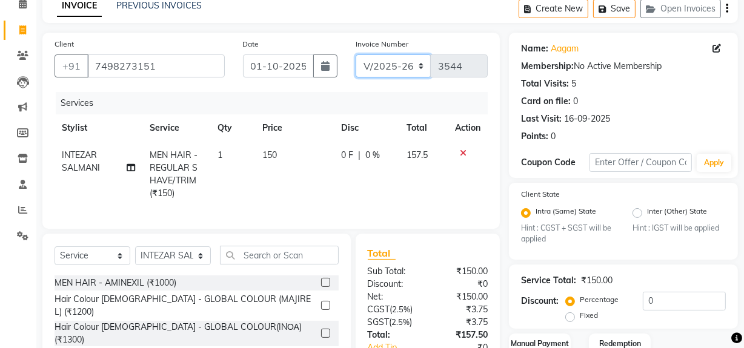
scroll to position [148, 0]
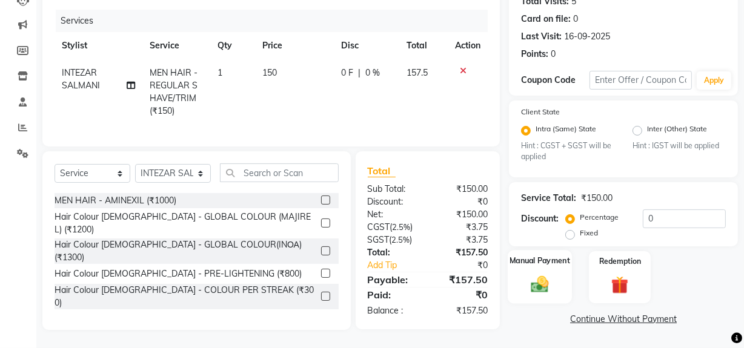
click at [556, 286] on div "Manual Payment" at bounding box center [539, 278] width 64 height 54
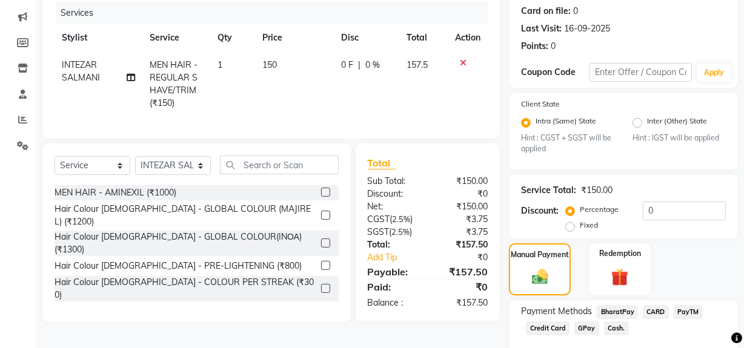
click at [586, 328] on span "GPay" at bounding box center [586, 329] width 25 height 14
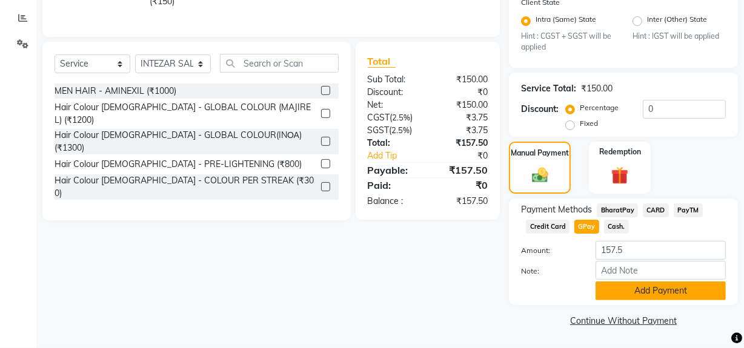
click at [624, 286] on button "Add Payment" at bounding box center [660, 291] width 130 height 19
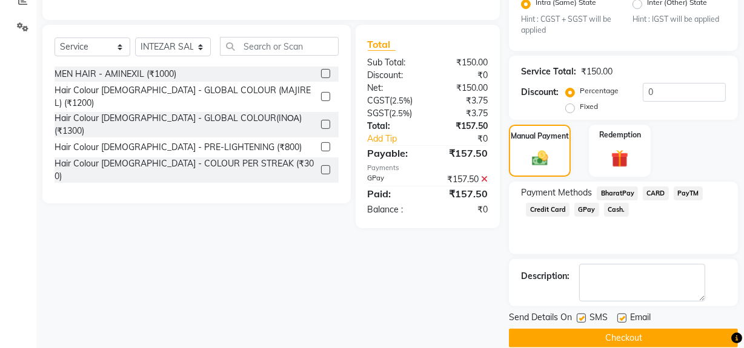
scroll to position [285, 0]
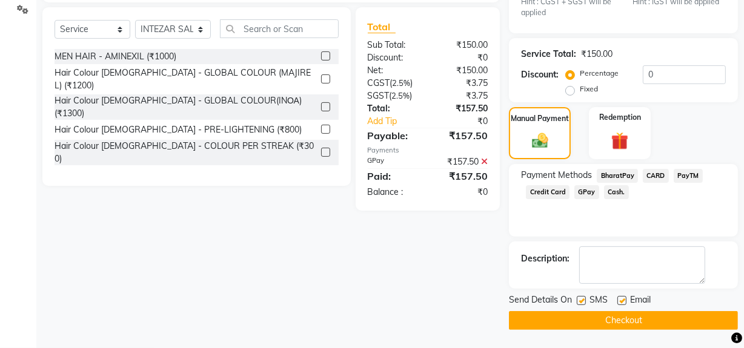
click at [604, 320] on button "Checkout" at bounding box center [623, 320] width 229 height 19
